Goal: Task Accomplishment & Management: Complete application form

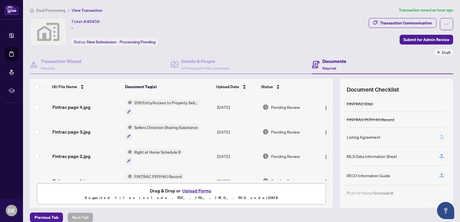
click at [439, 137] on icon "button" at bounding box center [441, 137] width 4 height 1
click at [439, 137] on icon "button" at bounding box center [441, 136] width 5 height 5
click at [439, 134] on icon "button" at bounding box center [441, 136] width 5 height 5
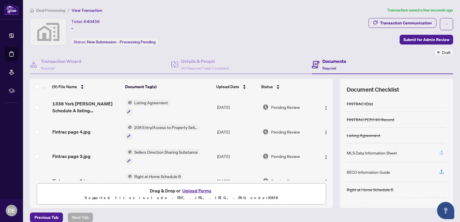
click at [439, 153] on icon "button" at bounding box center [441, 152] width 5 height 5
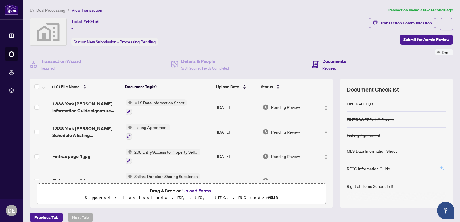
click at [439, 168] on icon "button" at bounding box center [441, 168] width 5 height 5
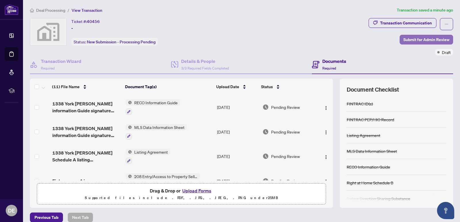
click at [427, 40] on span "Submit for Admin Review" at bounding box center [426, 39] width 46 height 9
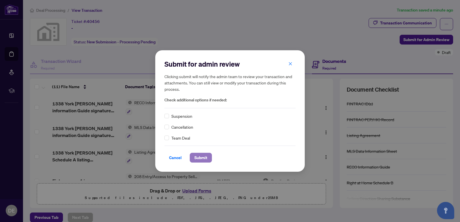
click at [202, 158] on span "Submit" at bounding box center [200, 157] width 13 height 9
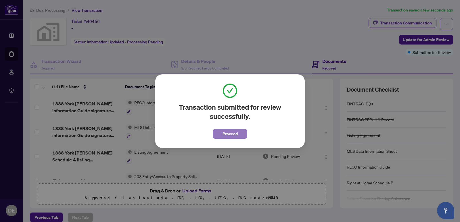
drag, startPoint x: 232, startPoint y: 131, endPoint x: 232, endPoint y: 135, distance: 3.7
click at [232, 131] on span "Proceed" at bounding box center [229, 133] width 15 height 9
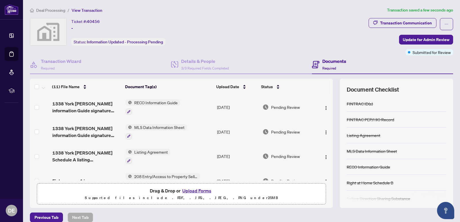
click at [338, 66] on div "Documents Required" at bounding box center [334, 64] width 24 height 13
click at [331, 65] on div "Documents Required" at bounding box center [334, 64] width 24 height 13
click at [314, 63] on icon at bounding box center [315, 63] width 2 height 1
click at [190, 66] on span "3/3 Required Fields Completed" at bounding box center [205, 68] width 48 height 4
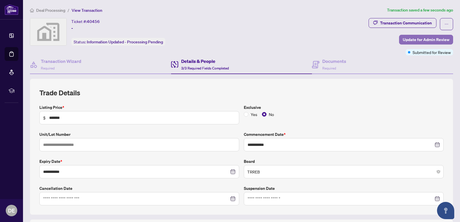
click at [426, 40] on span "Update for Admin Review" at bounding box center [425, 39] width 47 height 9
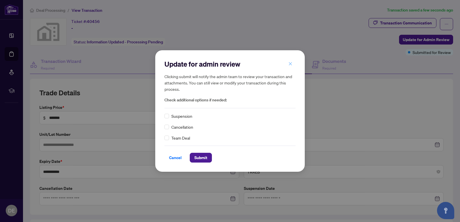
click at [289, 64] on icon "close" at bounding box center [290, 64] width 4 height 4
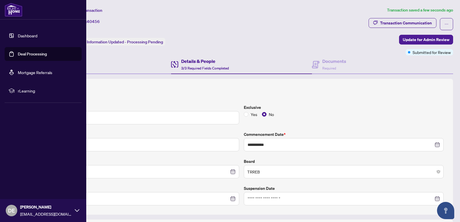
click at [47, 57] on link "Deal Processing" at bounding box center [32, 53] width 29 height 5
